Goal: Task Accomplishment & Management: Use online tool/utility

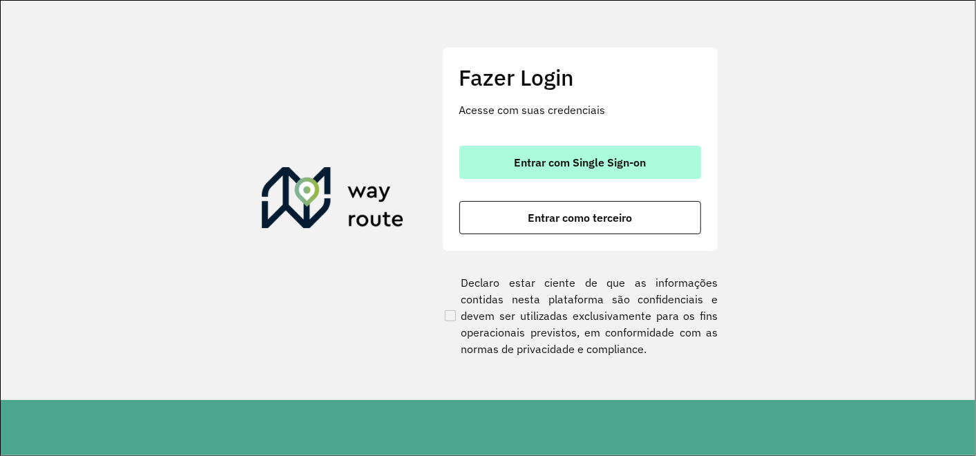
click at [523, 171] on button "Entrar com Single Sign-on" at bounding box center [580, 162] width 242 height 33
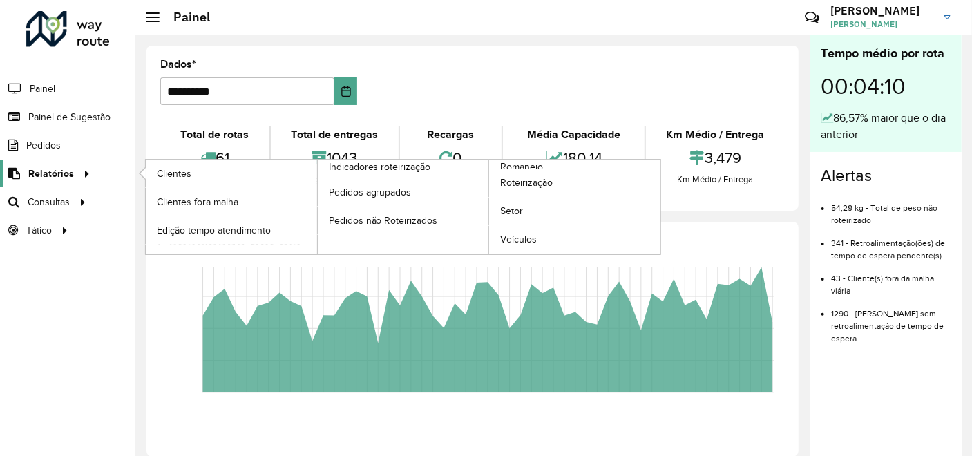
click at [70, 173] on span "Relatórios" at bounding box center [51, 173] width 46 height 15
click at [191, 169] on link "Clientes" at bounding box center [231, 174] width 171 height 28
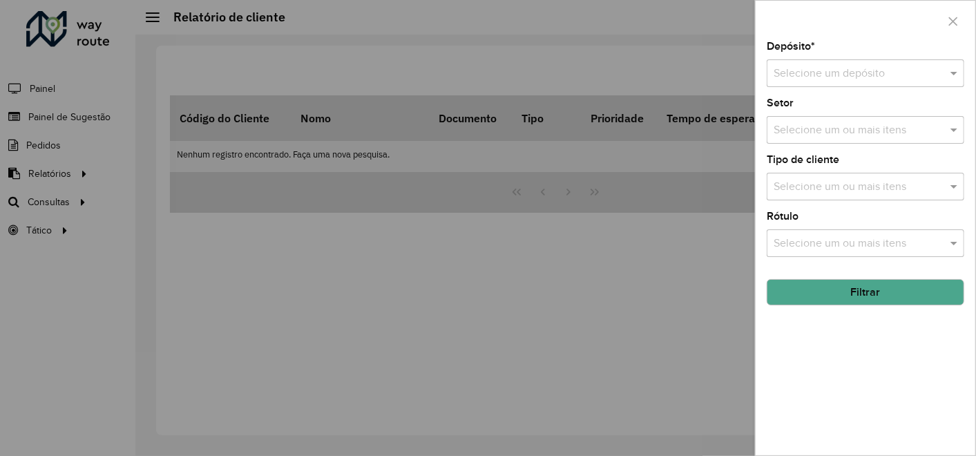
click at [885, 70] on input "text" at bounding box center [852, 74] width 156 height 17
click at [808, 108] on span "CDD Contagem" at bounding box center [811, 113] width 76 height 12
click at [826, 291] on button "Filtrar" at bounding box center [866, 292] width 198 height 26
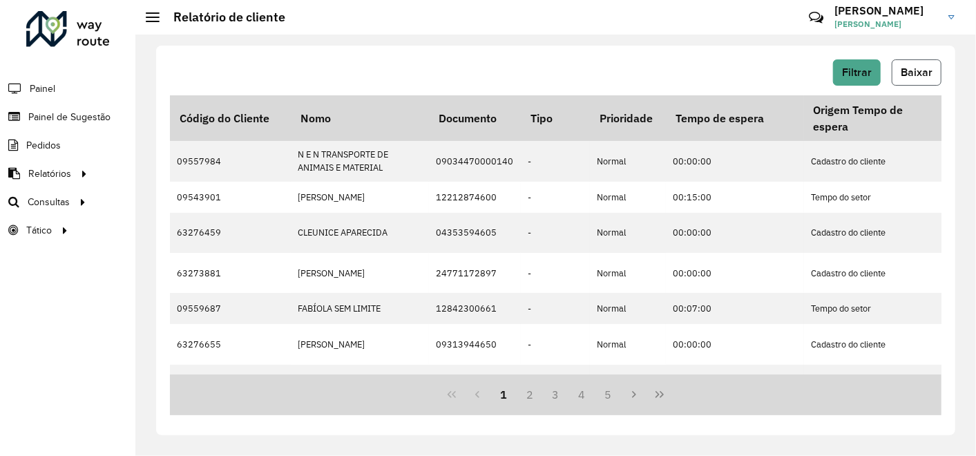
click at [911, 76] on span "Baixar" at bounding box center [917, 72] width 32 height 12
click at [539, 70] on div "Filtrar Baixar" at bounding box center [555, 72] width 771 height 26
click at [58, 115] on span "Painel de Sugestão" at bounding box center [71, 117] width 86 height 15
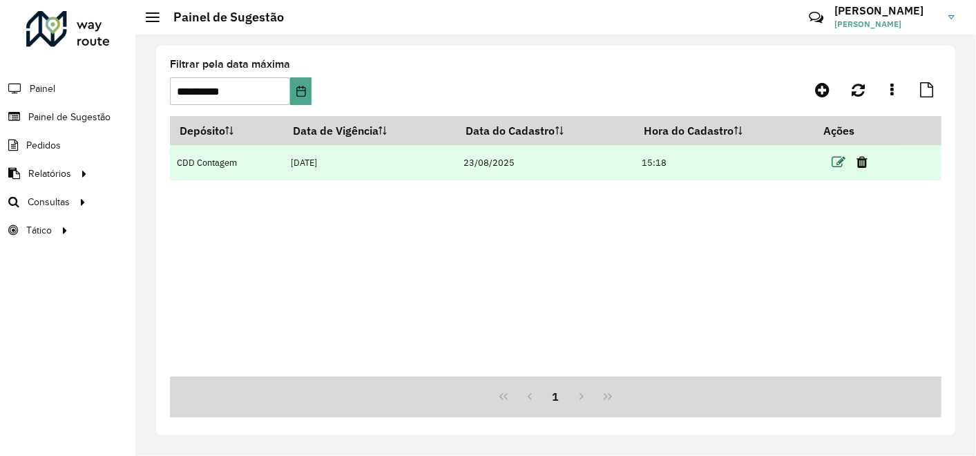
click at [842, 164] on icon at bounding box center [839, 162] width 14 height 14
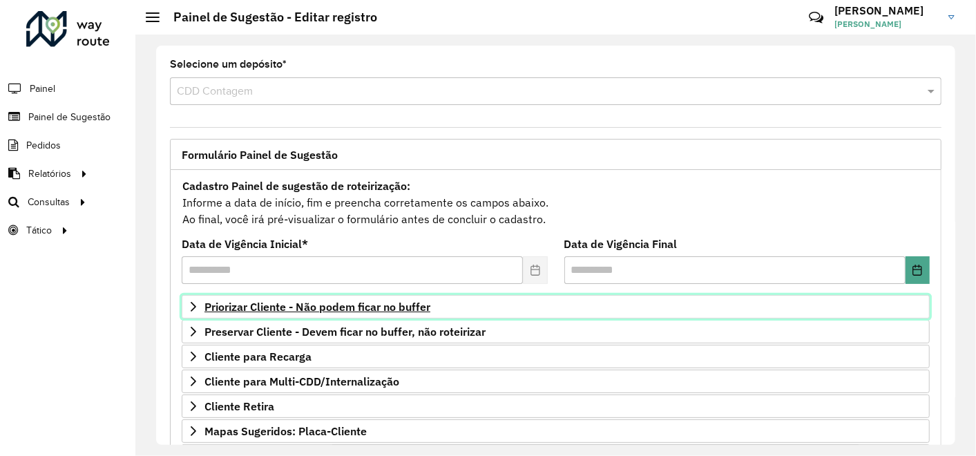
click at [349, 301] on span "Priorizar Cliente - Não podem ficar no buffer" at bounding box center [317, 306] width 226 height 11
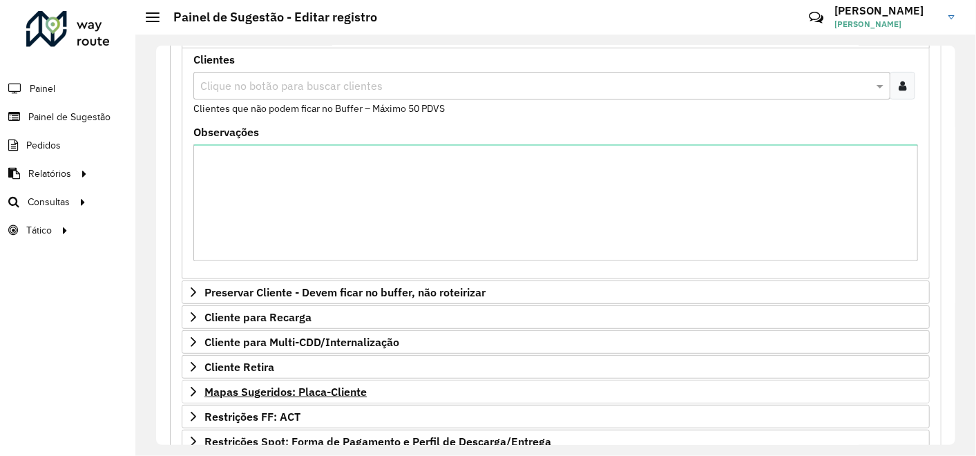
scroll to position [307, 0]
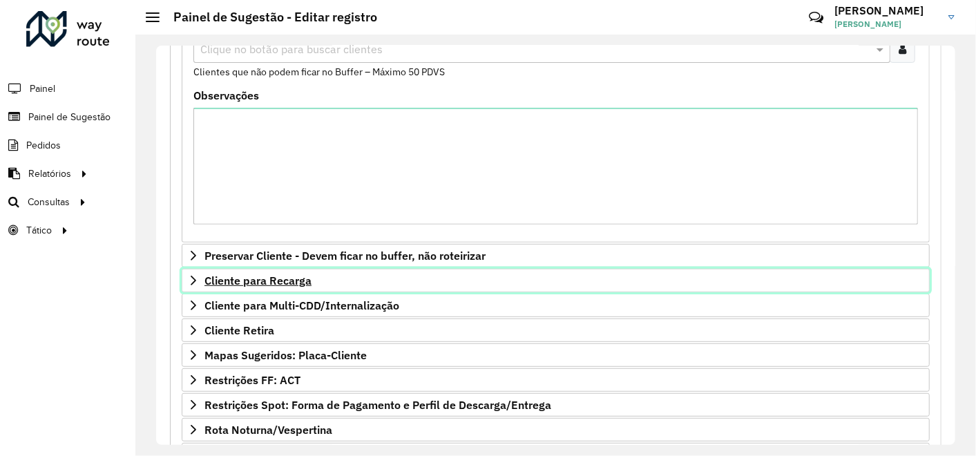
click at [288, 276] on span "Cliente para Recarga" at bounding box center [257, 280] width 107 height 11
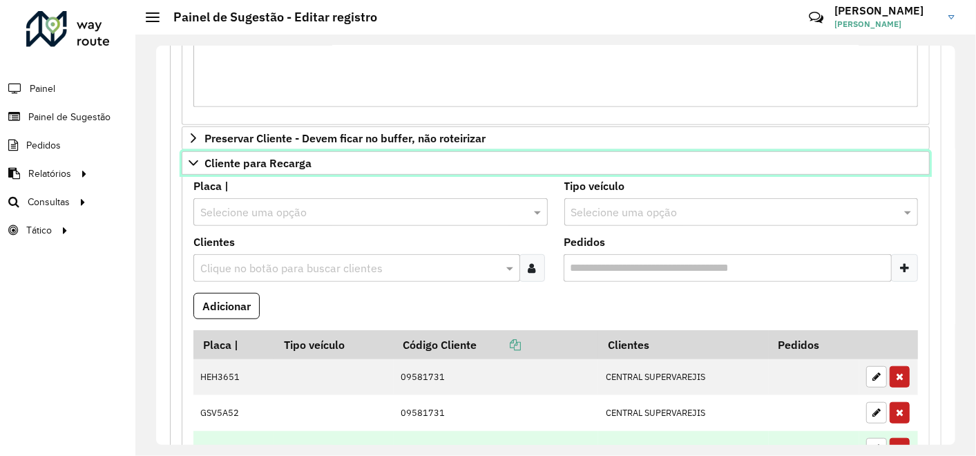
scroll to position [537, 0]
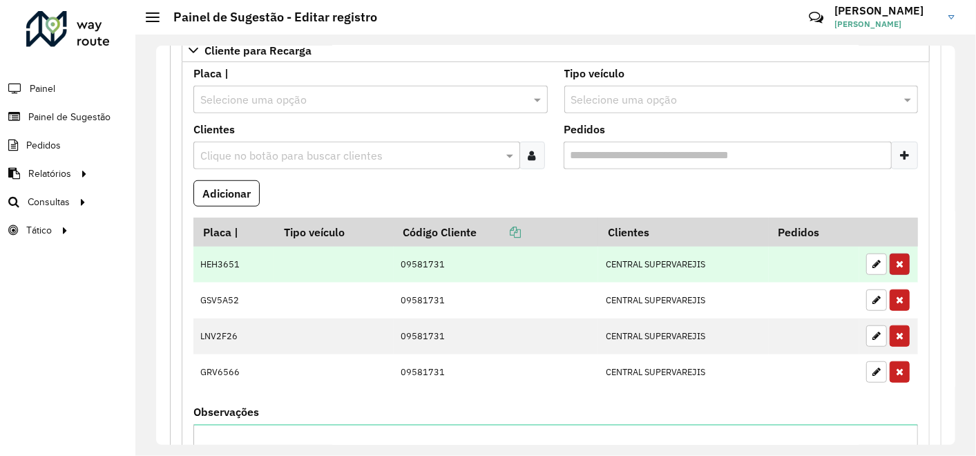
click at [900, 256] on button "button" at bounding box center [900, 263] width 20 height 21
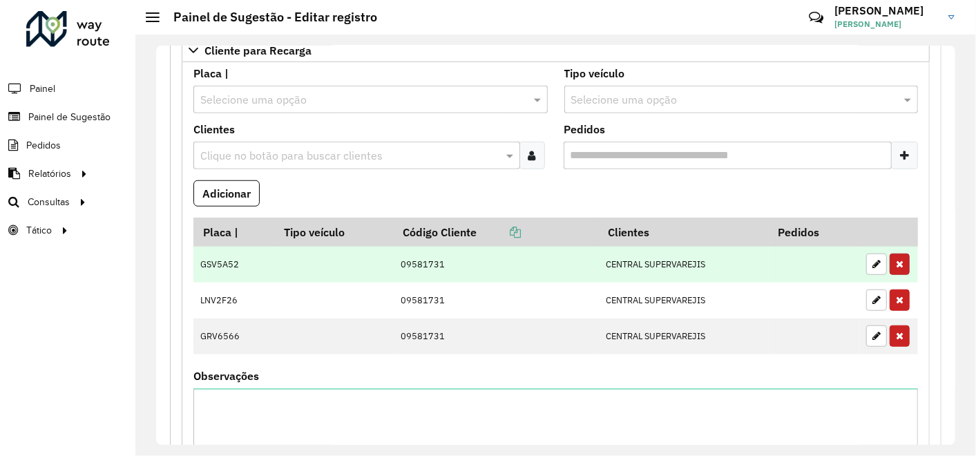
click at [896, 259] on icon "button" at bounding box center [900, 264] width 8 height 10
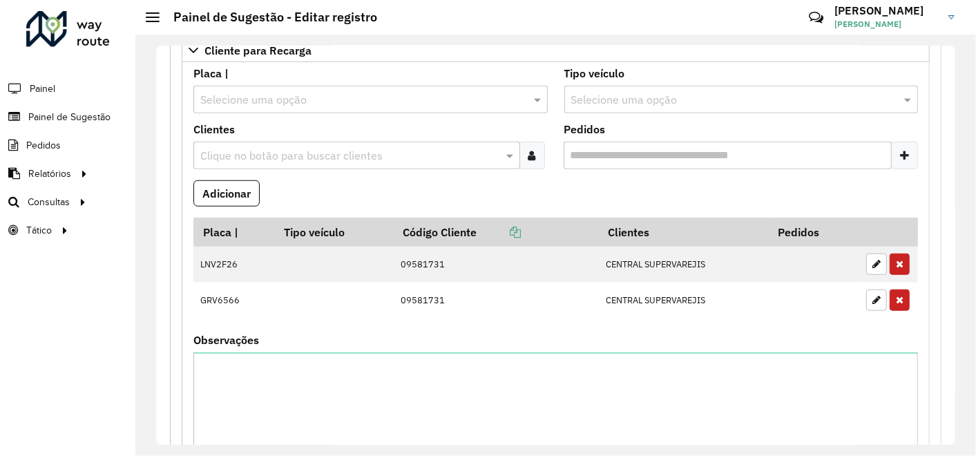
click at [896, 259] on icon "button" at bounding box center [900, 264] width 8 height 10
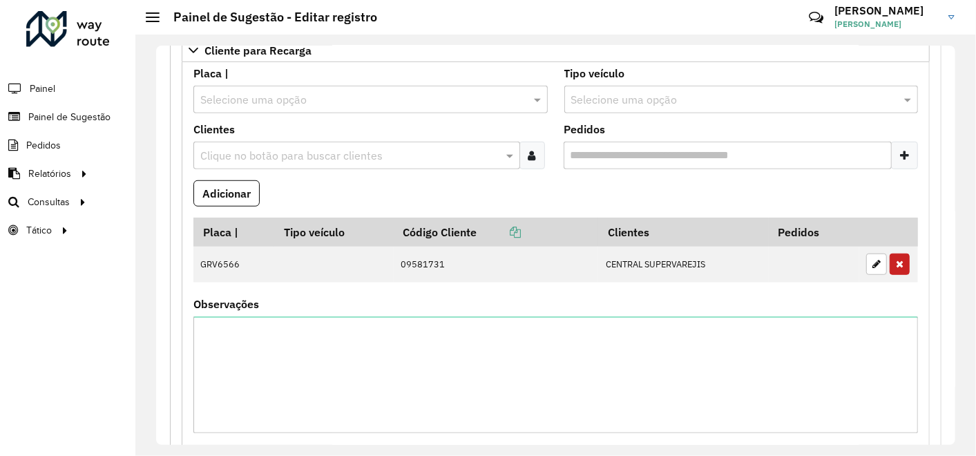
click at [896, 259] on icon "button" at bounding box center [900, 264] width 8 height 10
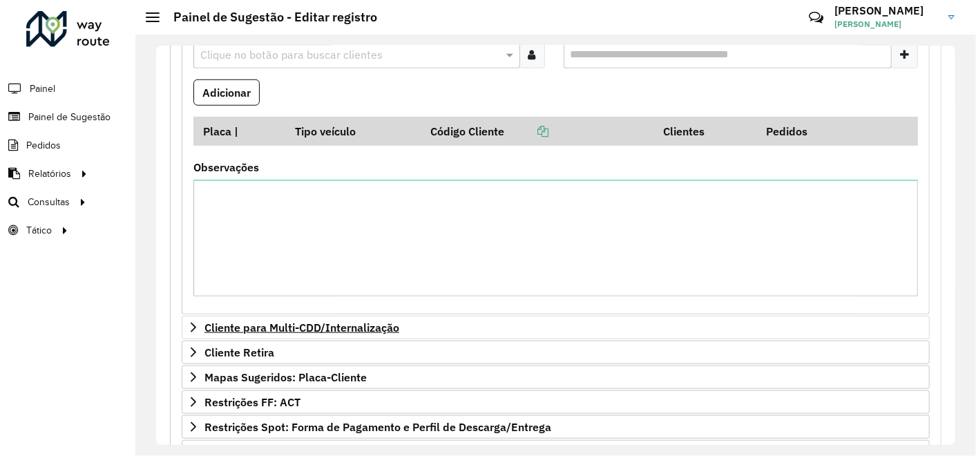
scroll to position [767, 0]
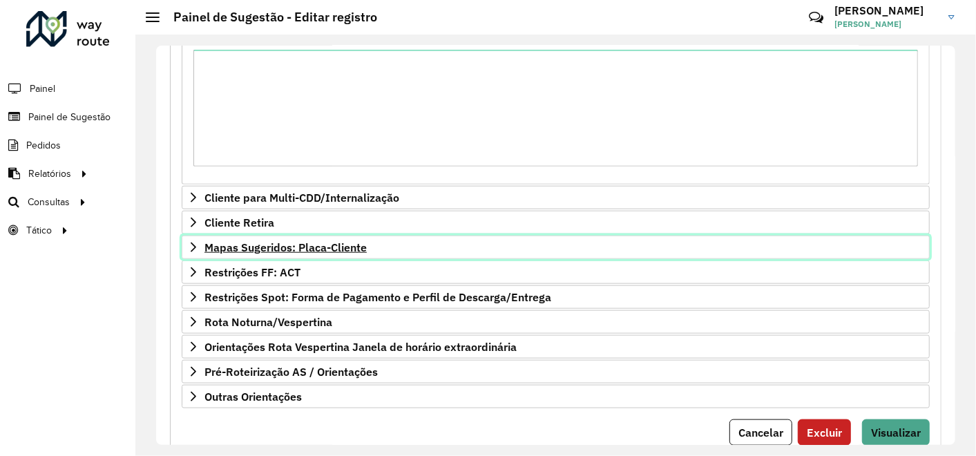
click at [302, 242] on span "Mapas Sugeridos: Placa-Cliente" at bounding box center [285, 247] width 162 height 11
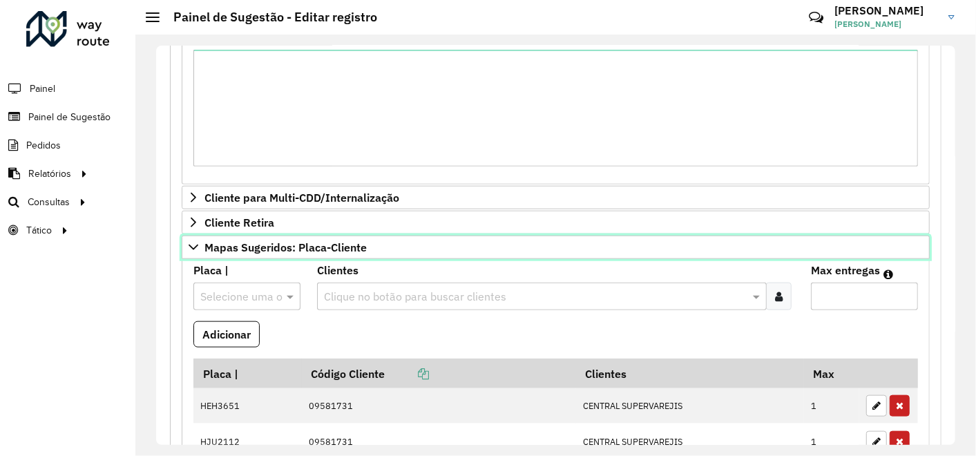
scroll to position [921, 0]
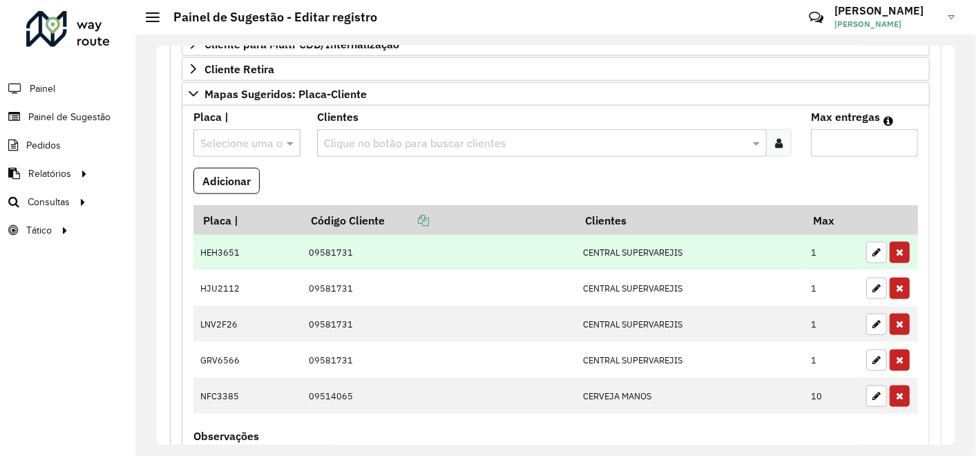
click at [896, 247] on icon "button" at bounding box center [900, 252] width 8 height 10
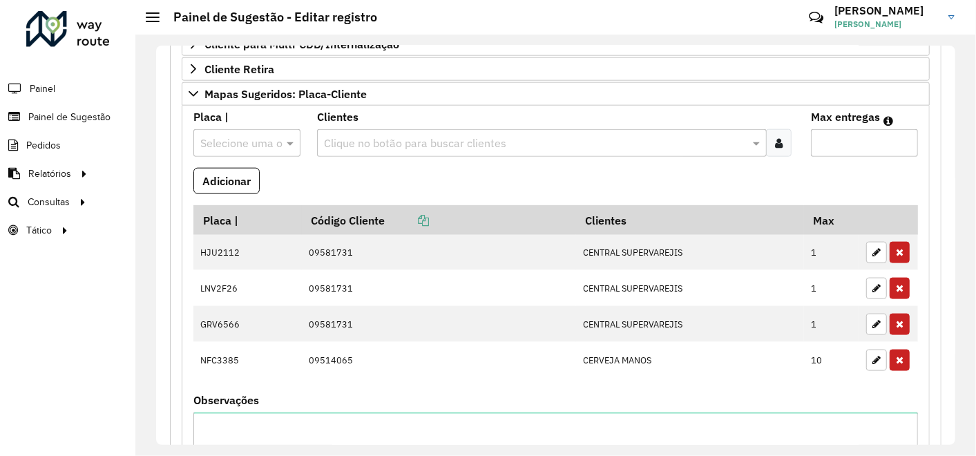
click at [896, 247] on icon "button" at bounding box center [900, 252] width 8 height 10
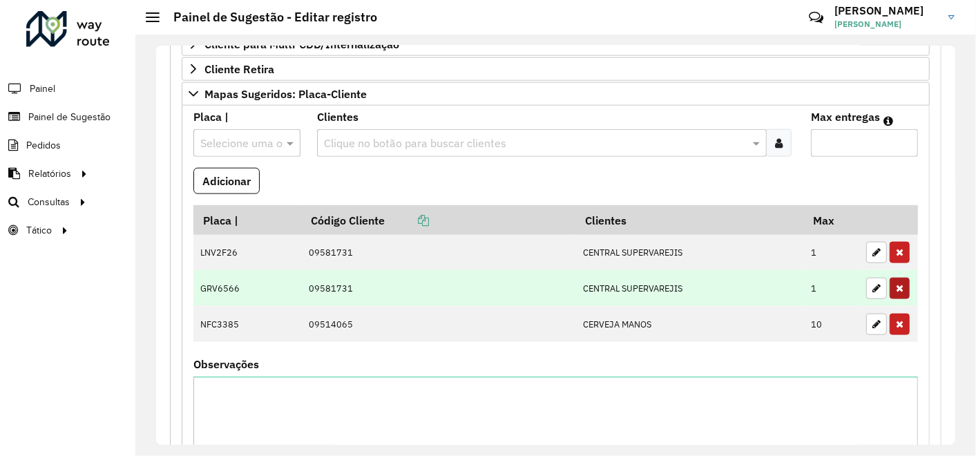
click at [896, 247] on icon "button" at bounding box center [900, 252] width 8 height 10
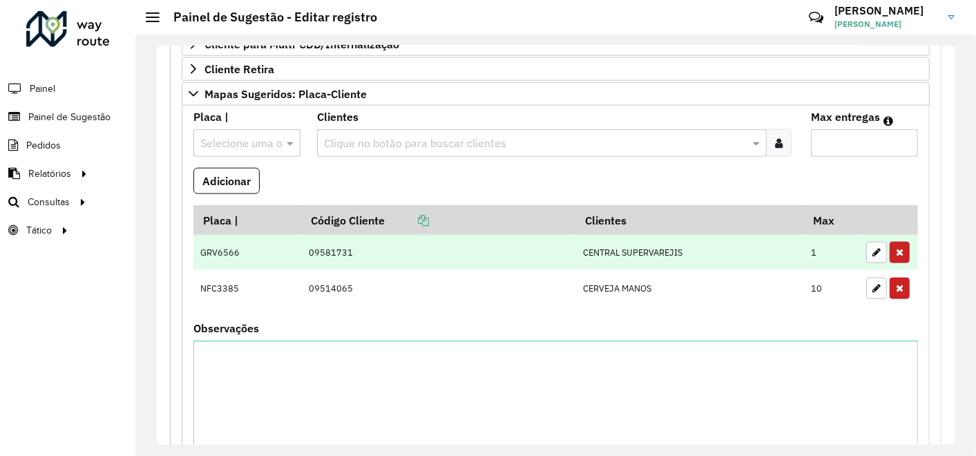
click at [896, 247] on icon "button" at bounding box center [900, 252] width 8 height 10
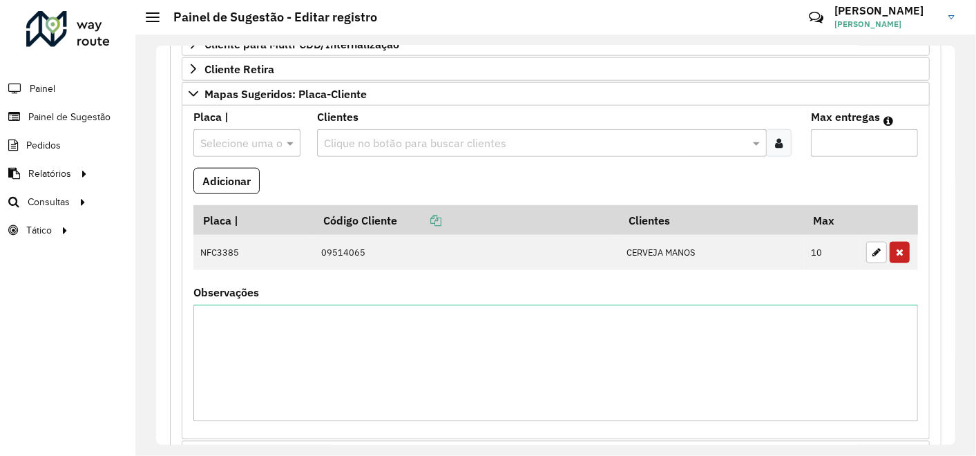
click at [896, 247] on icon "button" at bounding box center [900, 252] width 8 height 10
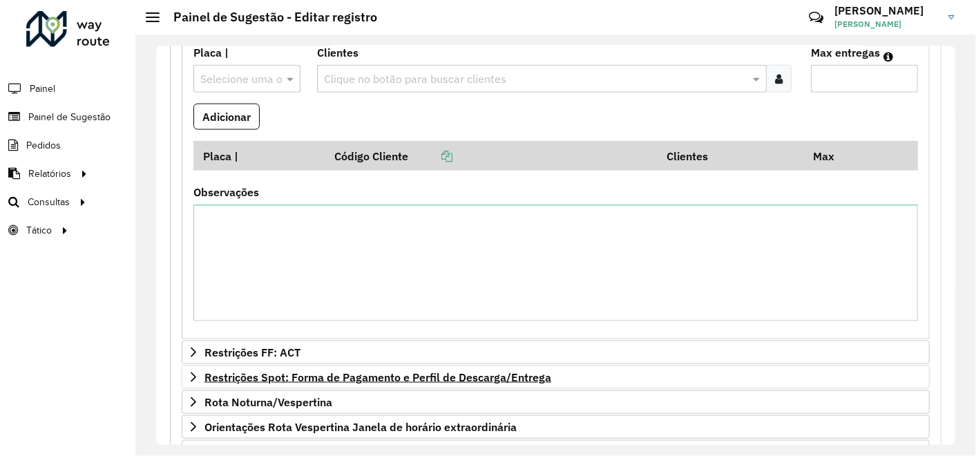
scroll to position [1074, 0]
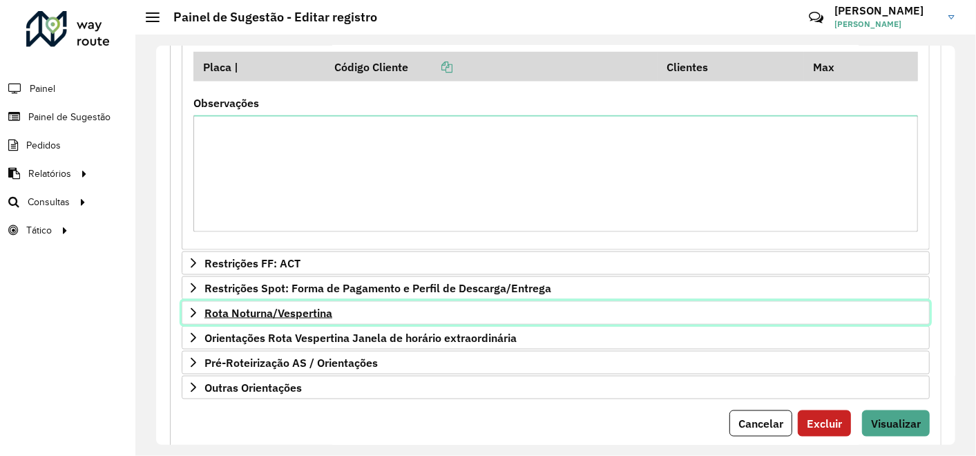
click at [296, 307] on span "Rota Noturna/Vespertina" at bounding box center [268, 312] width 128 height 11
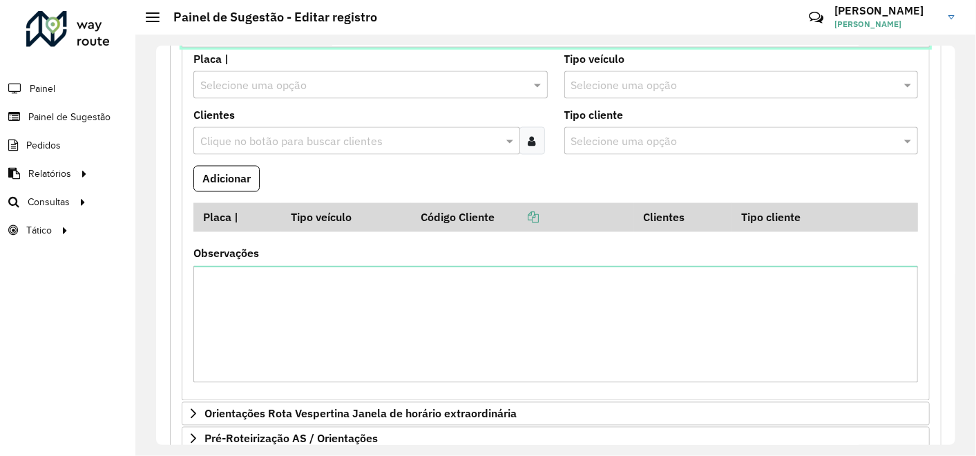
scroll to position [1458, 0]
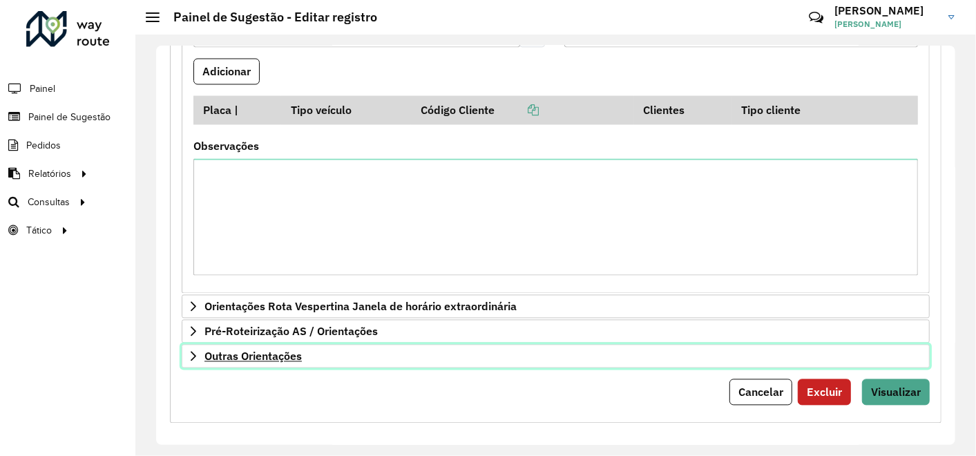
click at [279, 351] on span "Outras Orientações" at bounding box center [252, 356] width 97 height 11
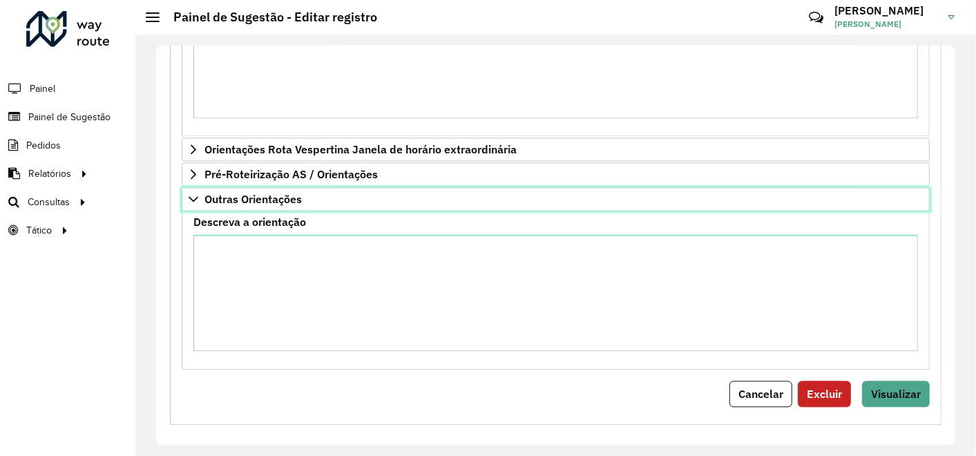
scroll to position [1617, 0]
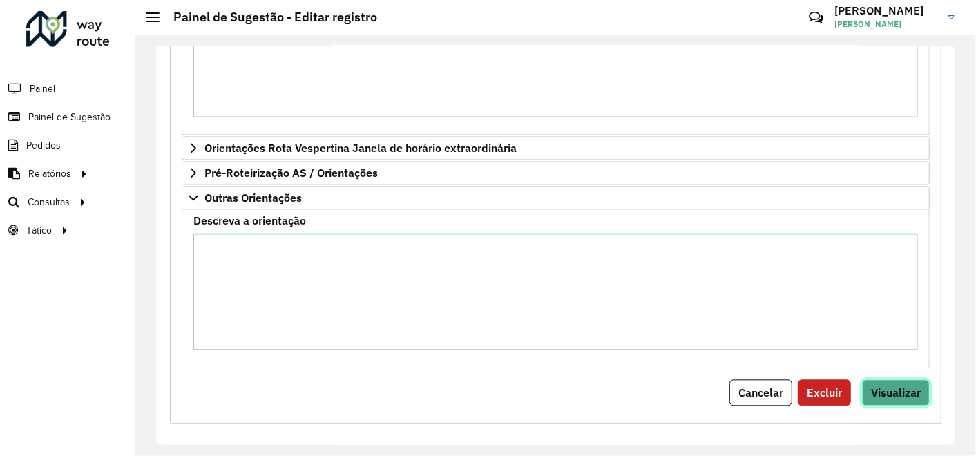
click at [886, 385] on span "Visualizar" at bounding box center [896, 392] width 50 height 14
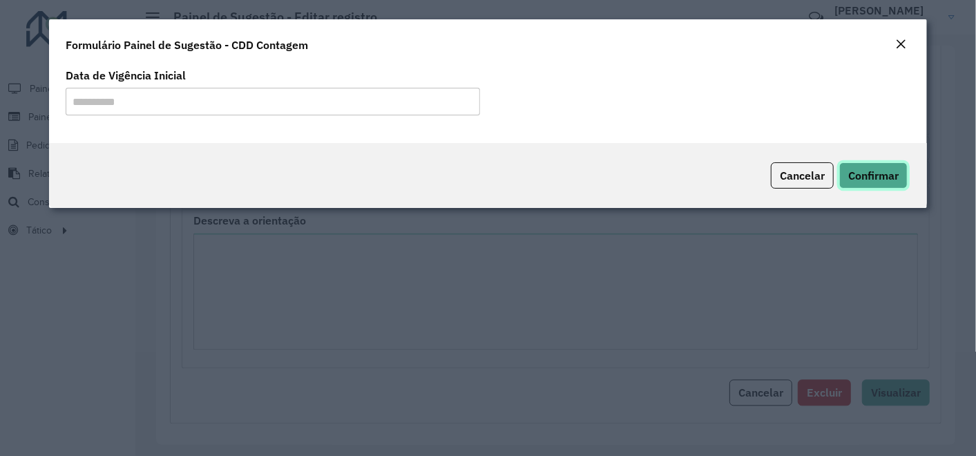
click at [874, 172] on span "Confirmar" at bounding box center [873, 176] width 50 height 14
